Goal: Transaction & Acquisition: Purchase product/service

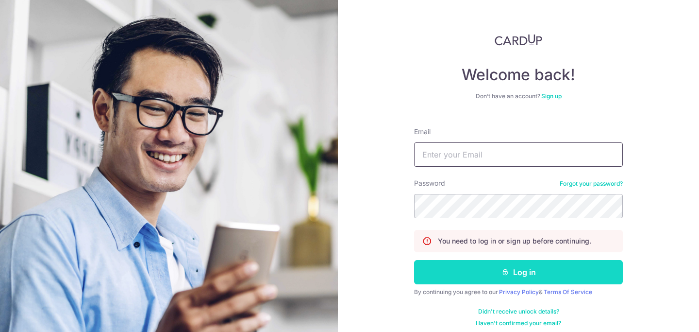
type input "[EMAIL_ADDRESS][DOMAIN_NAME]"
click at [474, 262] on button "Log in" at bounding box center [518, 272] width 209 height 24
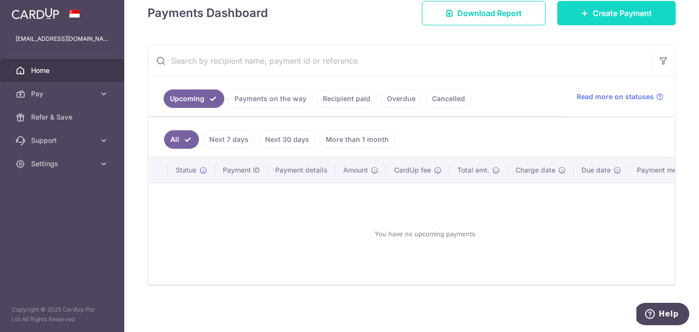
click at [662, 20] on link "Create Payment" at bounding box center [616, 13] width 118 height 24
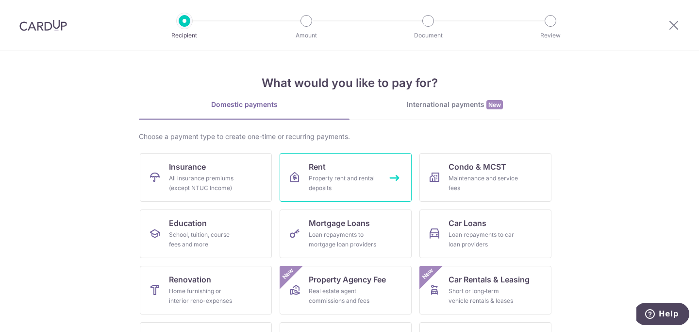
click at [338, 166] on link "Rent Property rent and rental deposits" at bounding box center [346, 177] width 132 height 49
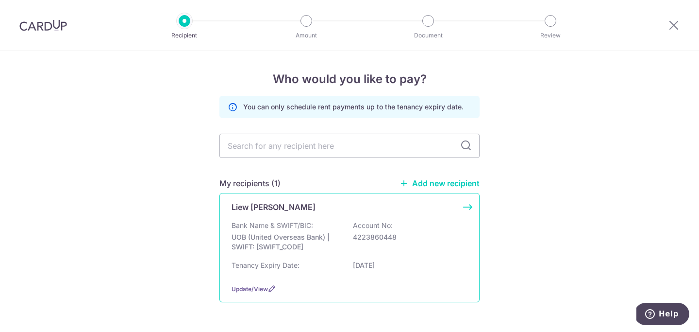
click at [300, 212] on div "Liew Ee Ling" at bounding box center [344, 207] width 224 height 12
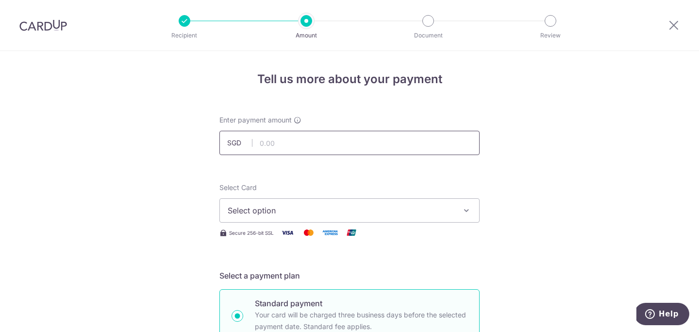
click at [324, 138] on input "text" at bounding box center [349, 143] width 260 height 24
type input "7,000.00"
click at [309, 207] on span "Select option" at bounding box center [341, 210] width 226 height 12
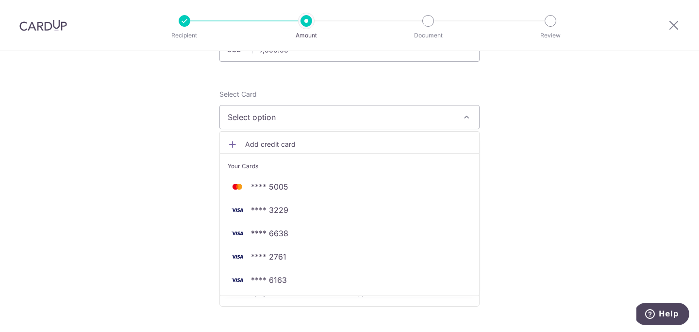
scroll to position [96, 0]
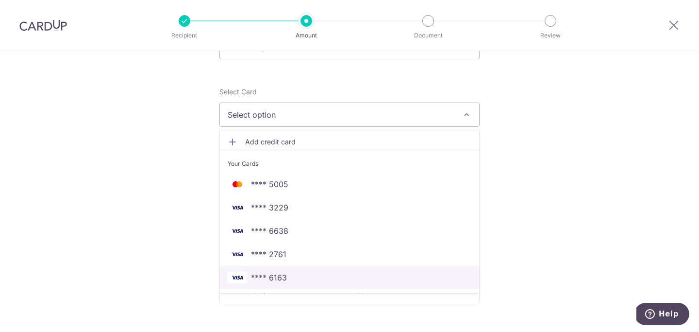
click at [264, 282] on span "**** 6163" at bounding box center [269, 277] width 36 height 12
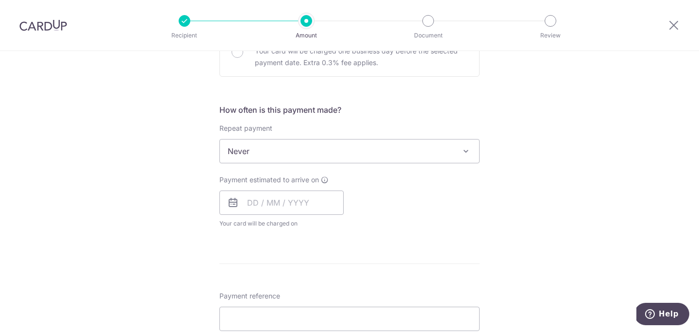
scroll to position [323, 0]
click at [295, 198] on input "text" at bounding box center [281, 202] width 124 height 24
click at [317, 310] on link "16" at bounding box center [317, 310] width 16 height 16
type input "16/10/2025"
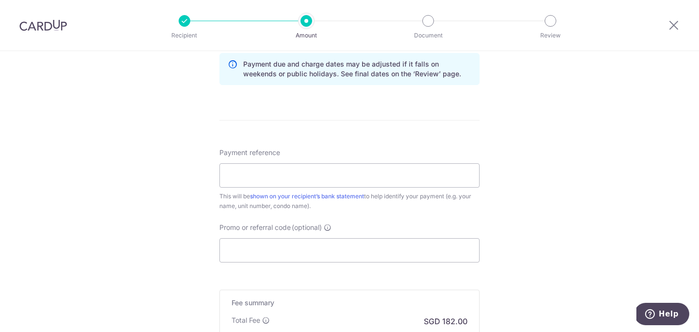
scroll to position [522, 0]
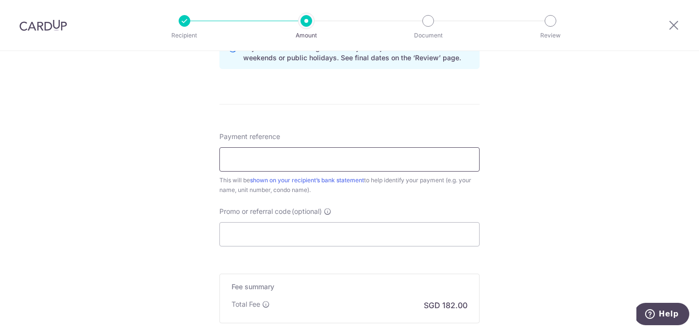
click at [274, 164] on input "Payment reference" at bounding box center [349, 159] width 260 height 24
type input "ORCHARD RESIDENCE 1306"
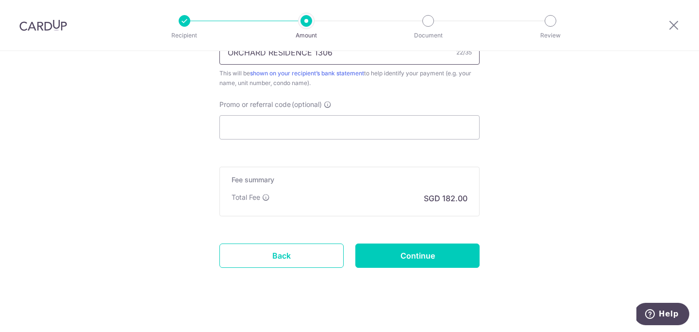
scroll to position [638, 0]
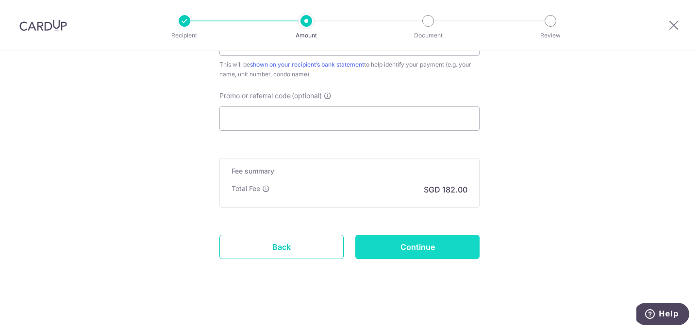
click at [405, 245] on input "Continue" at bounding box center [417, 247] width 124 height 24
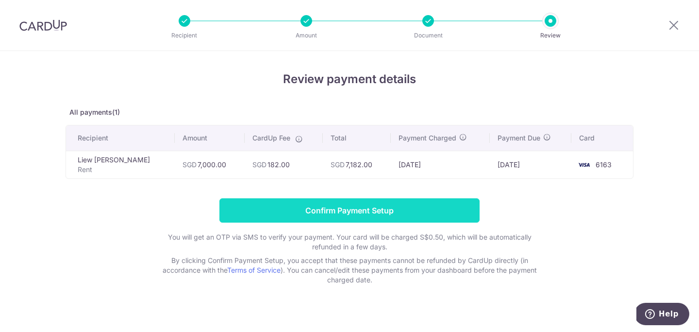
click at [323, 216] on input "Confirm Payment Setup" at bounding box center [349, 210] width 260 height 24
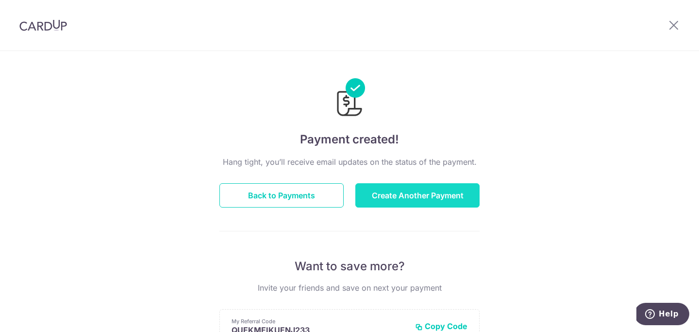
click at [424, 194] on button "Create Another Payment" at bounding box center [417, 195] width 124 height 24
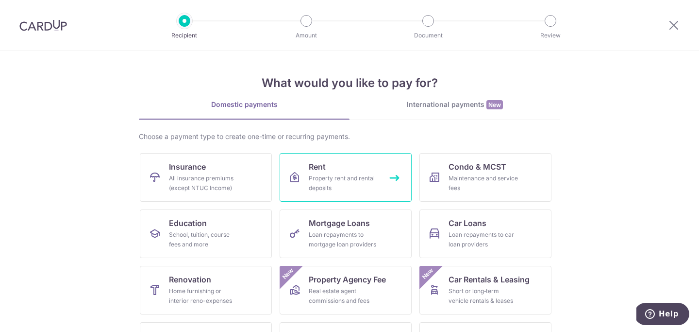
click at [340, 167] on link "Rent Property rent and rental deposits" at bounding box center [346, 177] width 132 height 49
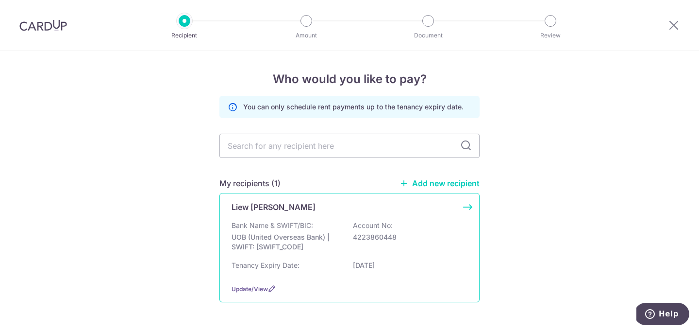
click at [314, 214] on div "Liew Ee Ling Bank Name & SWIFT/BIC: UOB (United Overseas Bank) | SWIFT: UOVBSGS…" at bounding box center [349, 247] width 260 height 109
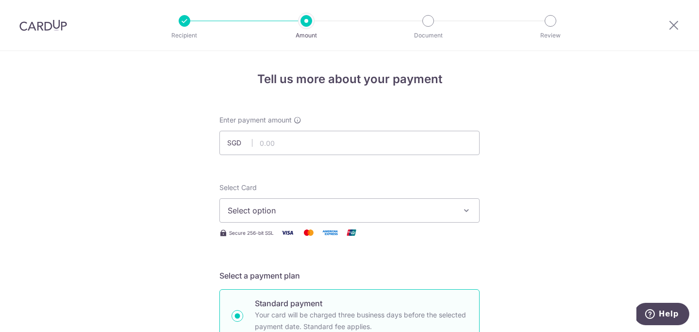
click at [314, 214] on span "Select option" at bounding box center [341, 210] width 226 height 12
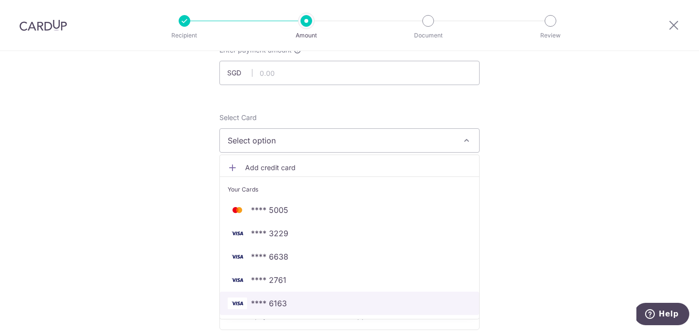
scroll to position [69, 0]
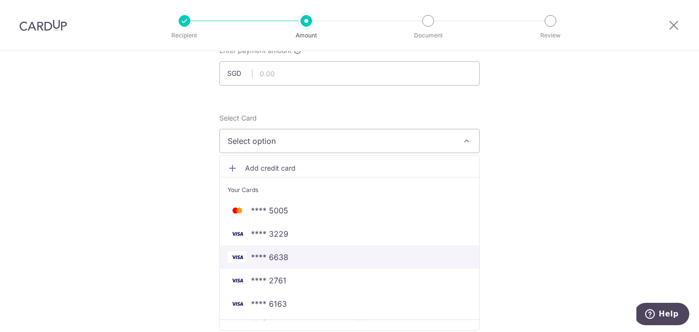
click at [283, 253] on span "**** 6638" at bounding box center [269, 257] width 37 height 12
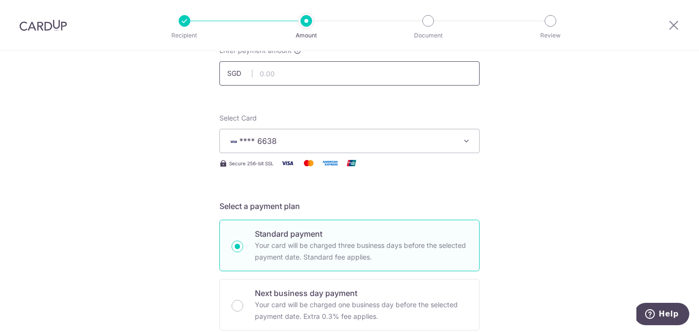
click at [323, 75] on input "text" at bounding box center [349, 73] width 260 height 24
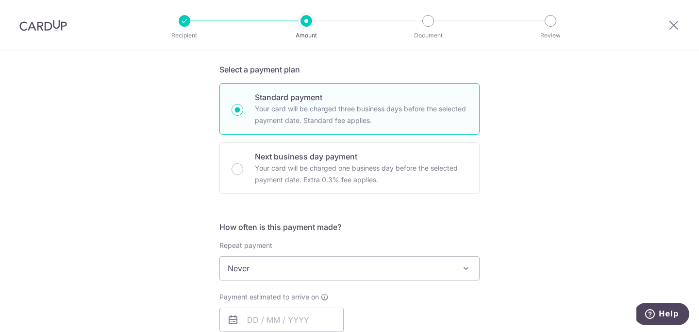
scroll to position [206, 0]
click at [257, 318] on input "text" at bounding box center [281, 319] width 124 height 24
type input "7,000.00"
click at [617, 141] on div "Tell us more about your payment Enter payment amount SGD 7,000.00 7000.00 Selec…" at bounding box center [349, 284] width 699 height 878
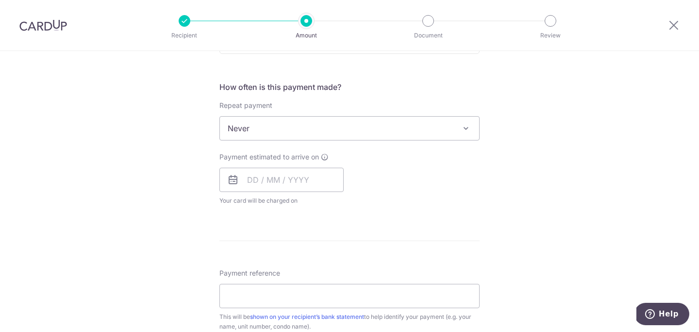
scroll to position [362, 0]
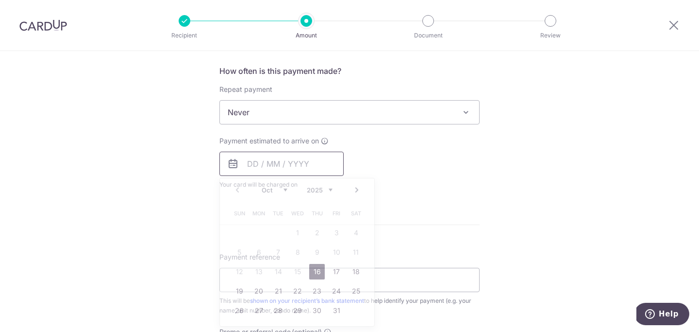
click at [253, 161] on input "text" at bounding box center [281, 163] width 124 height 24
click at [315, 277] on link "16" at bounding box center [317, 272] width 16 height 16
type input "16/10/2025"
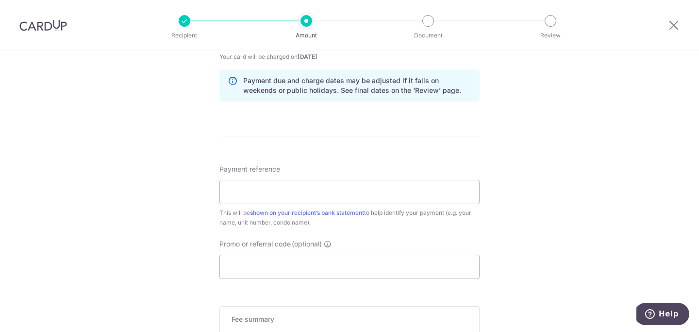
scroll to position [493, 0]
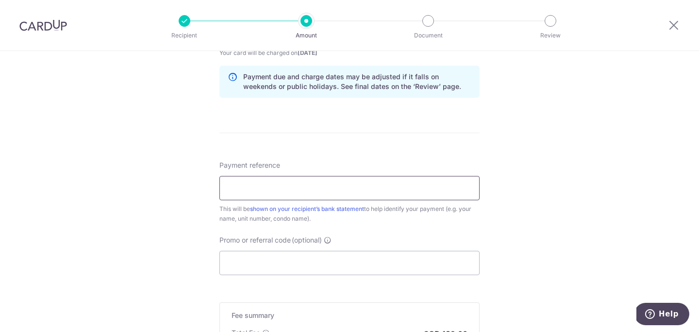
click at [382, 183] on input "Payment reference" at bounding box center [349, 188] width 260 height 24
type input "ORCHARD RESIDENCE 1306"
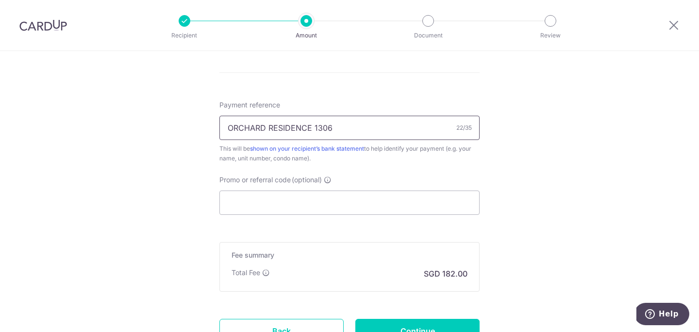
scroll to position [638, 0]
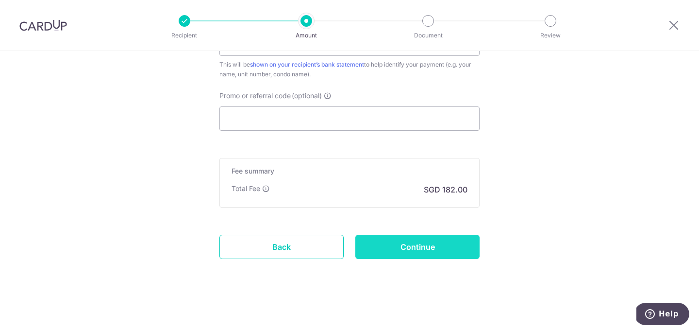
click at [416, 239] on input "Continue" at bounding box center [417, 247] width 124 height 24
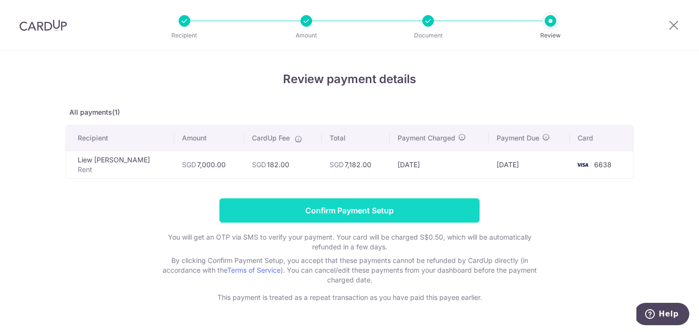
click at [420, 213] on input "Confirm Payment Setup" at bounding box center [349, 210] width 260 height 24
